Goal: Information Seeking & Learning: Learn about a topic

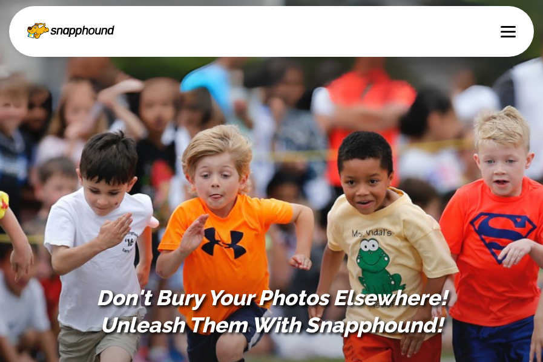
click at [508, 34] on div at bounding box center [507, 31] width 15 height 12
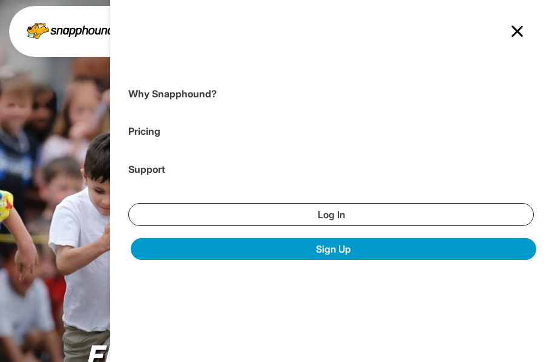
click at [516, 33] on span at bounding box center [517, 31] width 12 height 12
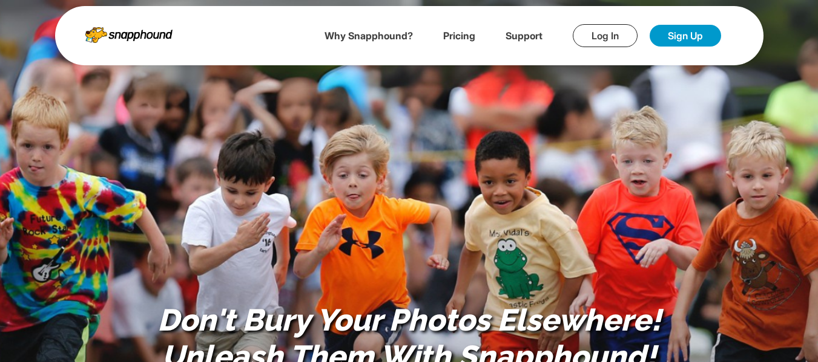
click at [355, 39] on b "Why Snapphound?" at bounding box center [368, 36] width 88 height 12
